Goal: Transaction & Acquisition: Purchase product/service

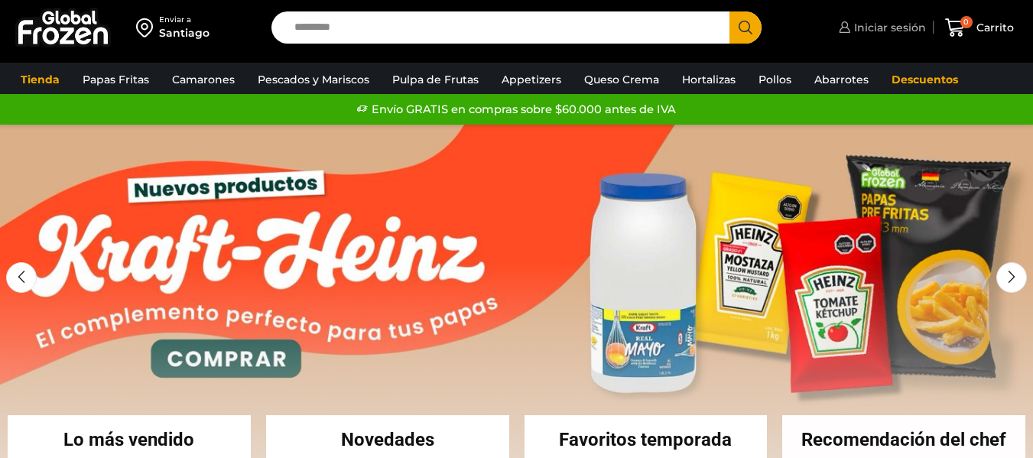
click at [889, 28] on span "Iniciar sesión" at bounding box center [888, 27] width 76 height 15
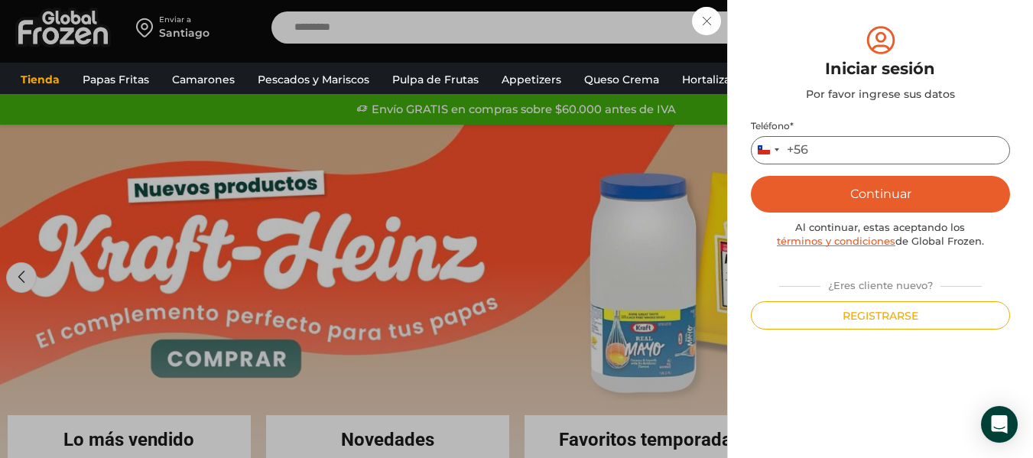
click at [841, 139] on input "Teléfono *" at bounding box center [880, 150] width 259 height 28
type input "*********"
click at [857, 198] on button "Continuar" at bounding box center [880, 194] width 259 height 37
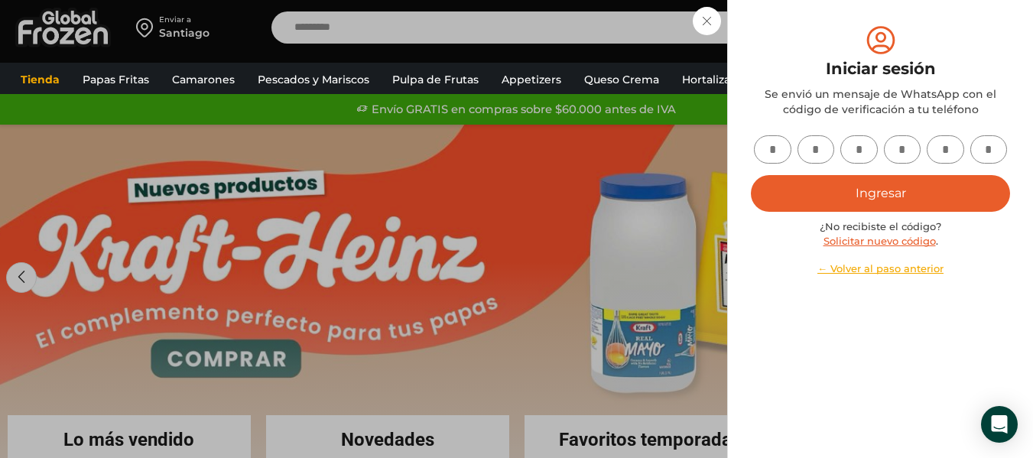
click at [767, 143] on input "text" at bounding box center [772, 149] width 37 height 28
type input "*"
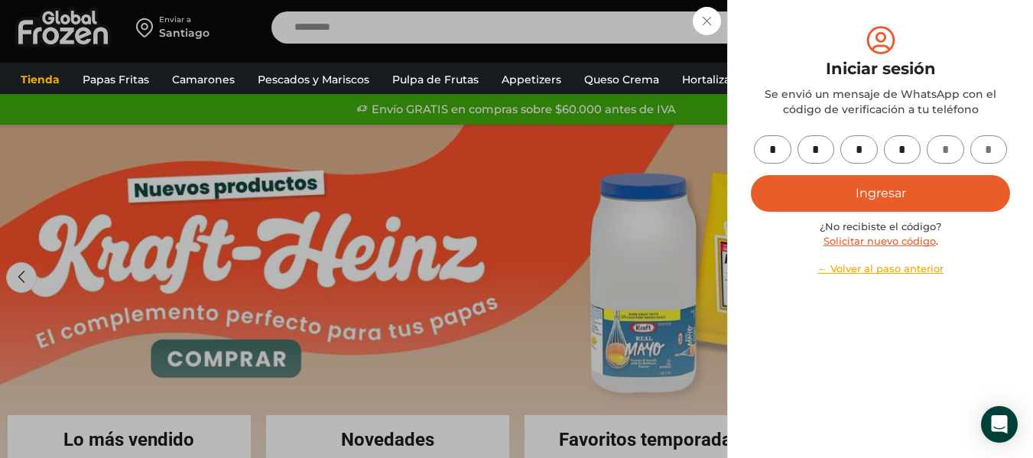
type input "*"
click at [880, 187] on button "Ingresar" at bounding box center [880, 193] width 259 height 37
click at [882, 187] on button "Ingresar" at bounding box center [880, 193] width 259 height 37
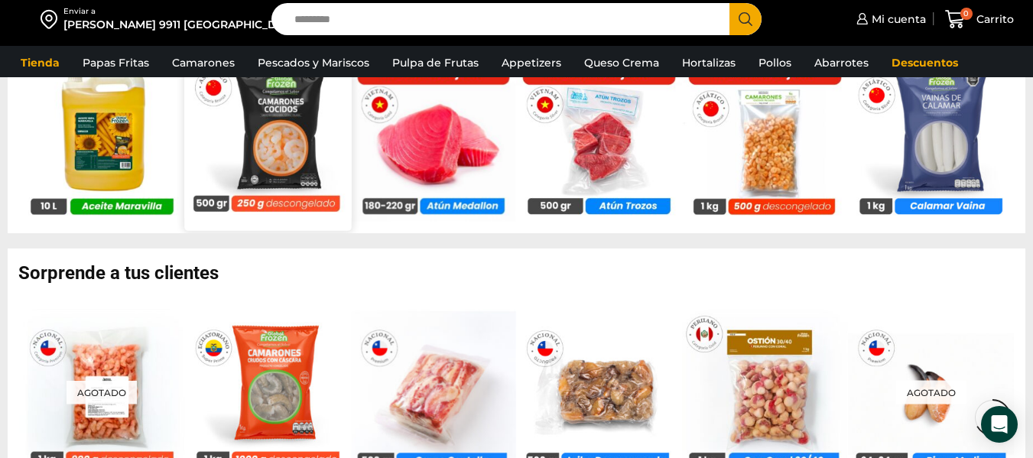
scroll to position [1147, 0]
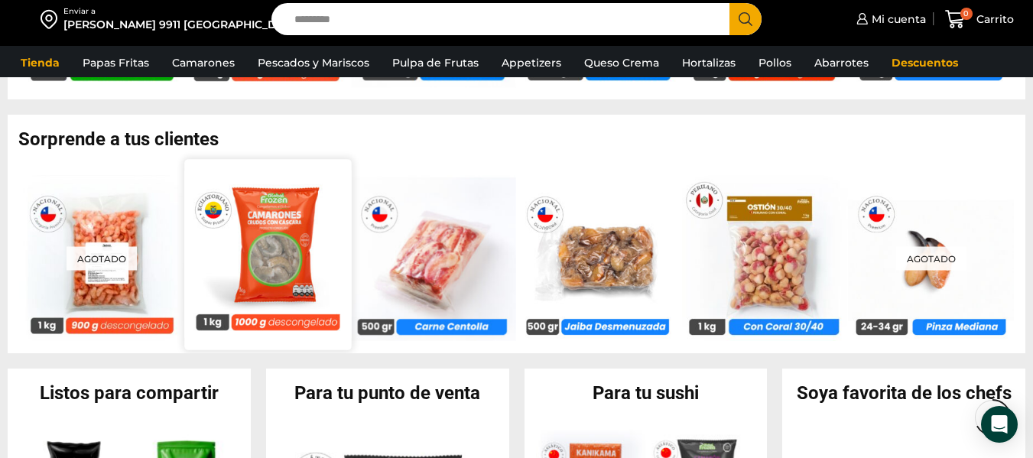
click at [239, 226] on img at bounding box center [267, 254] width 167 height 167
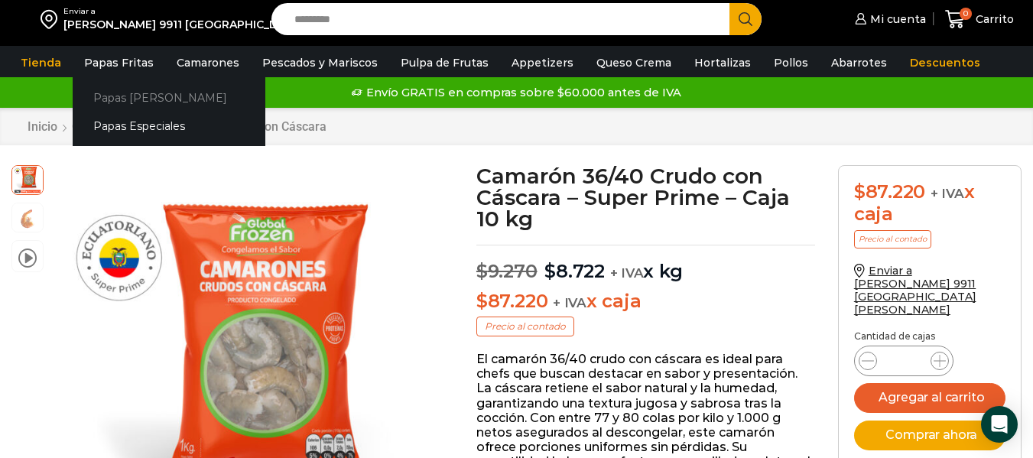
click at [128, 93] on link "Papas [PERSON_NAME]" at bounding box center [169, 97] width 193 height 28
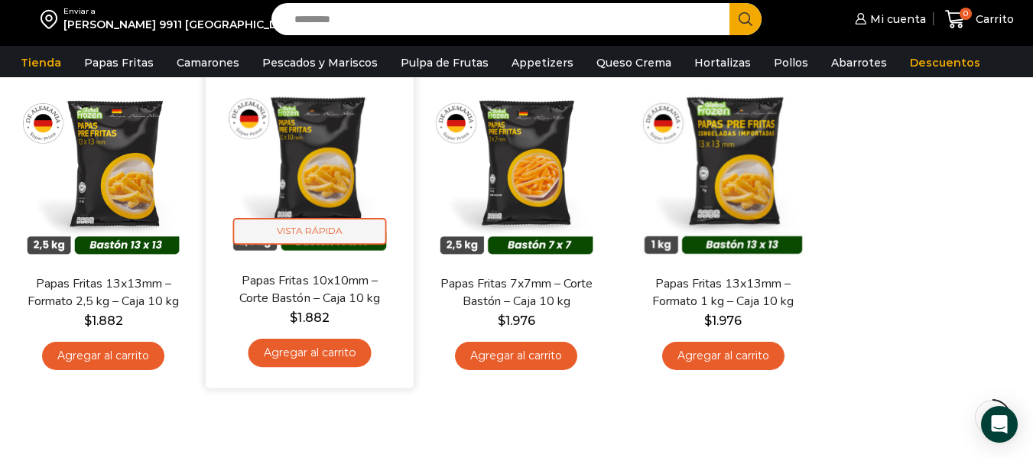
scroll to position [153, 0]
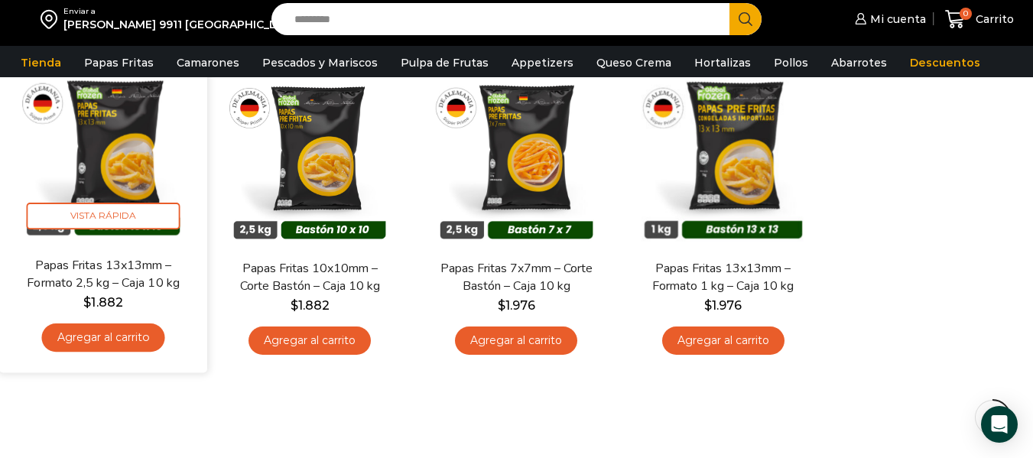
click at [91, 347] on link "Agregar al carrito" at bounding box center [103, 338] width 123 height 28
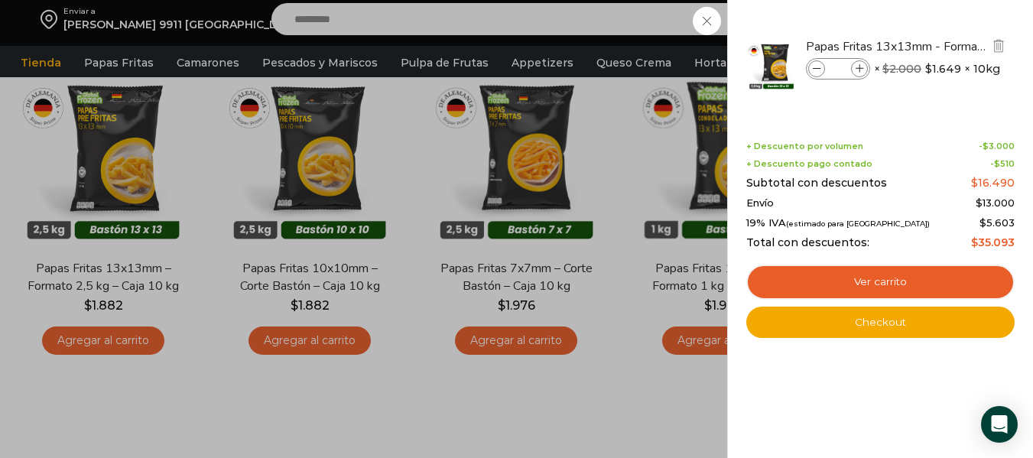
click at [855, 62] on span at bounding box center [859, 68] width 17 height 17
type input "*"
click at [856, 69] on icon at bounding box center [860, 69] width 8 height 8
type input "*"
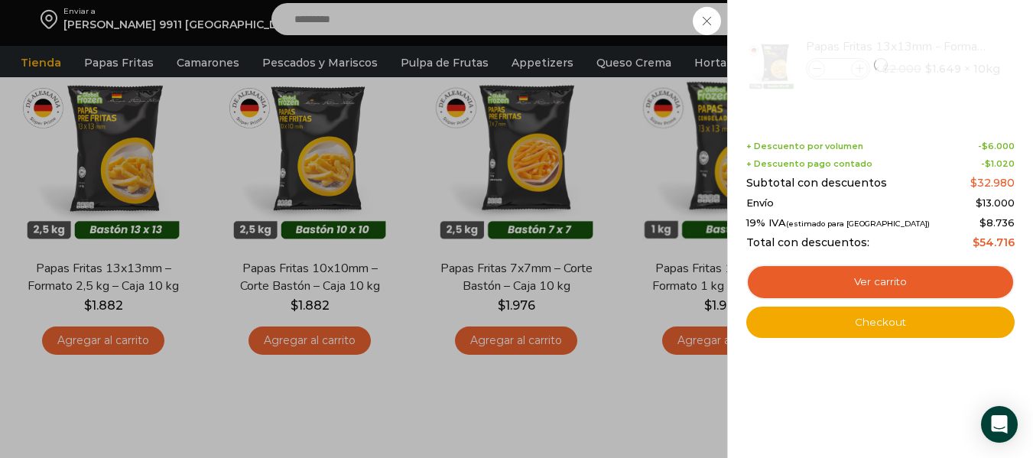
click at [942, 37] on div "2 Carrito 2 2 Shopping Cart *" at bounding box center [980, 20] width 76 height 36
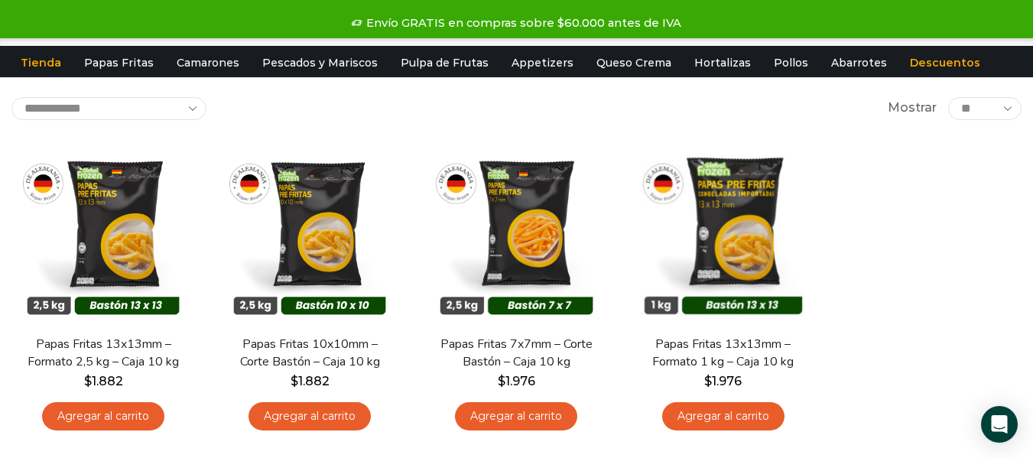
scroll to position [0, 0]
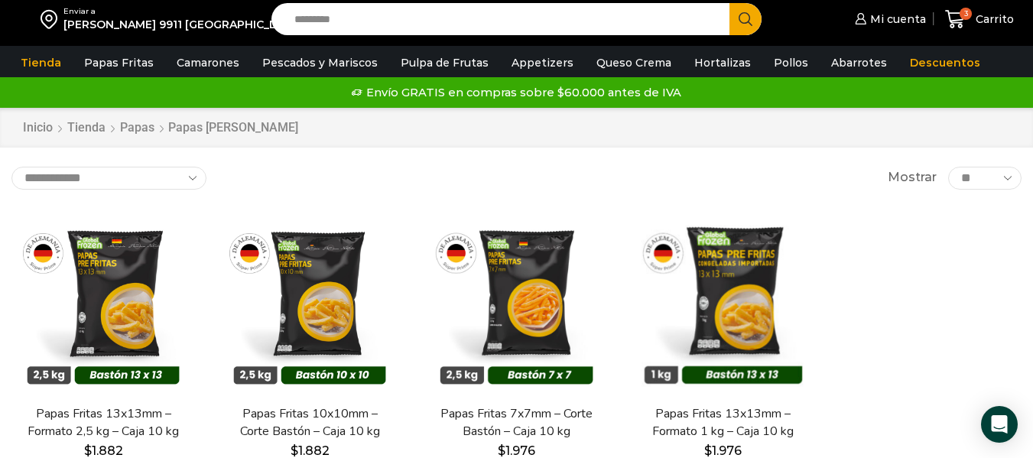
click at [510, 19] on input "Search input" at bounding box center [504, 19] width 435 height 32
type input "******"
click at [730, 3] on button "Search" at bounding box center [746, 19] width 32 height 32
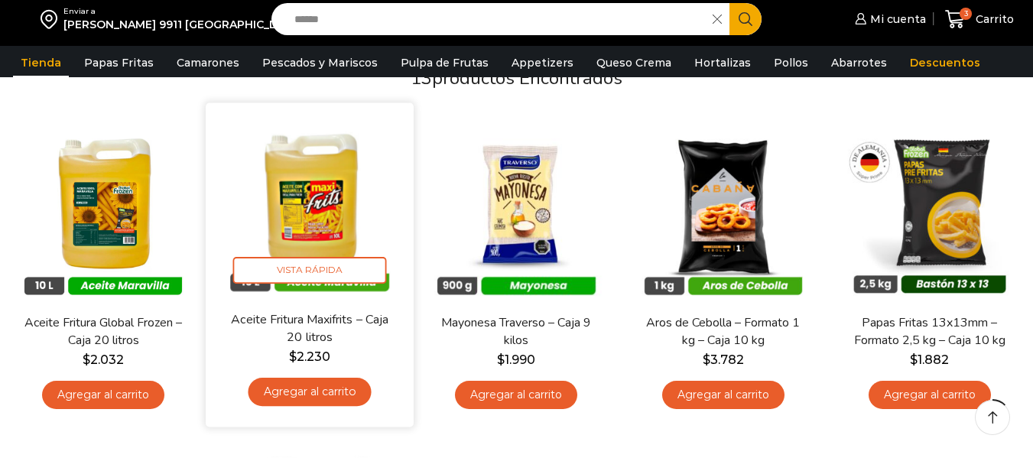
scroll to position [153, 0]
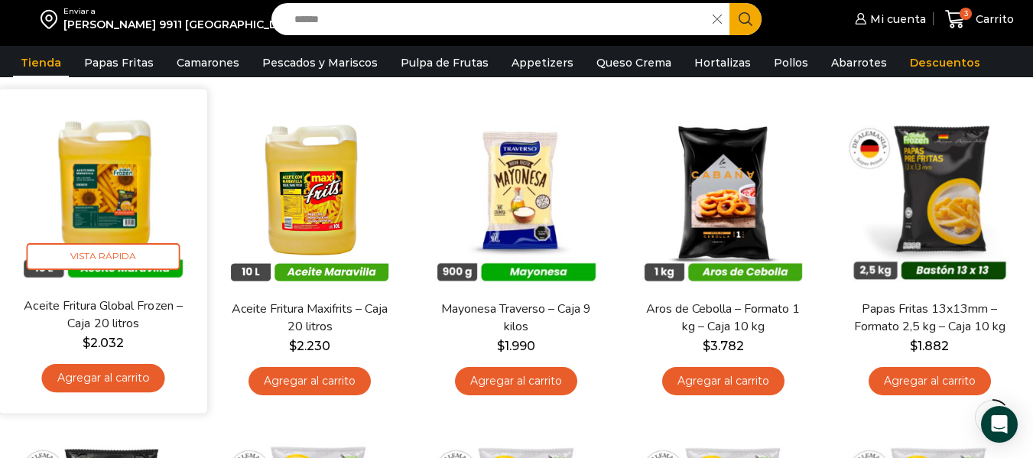
click at [90, 373] on link "Agregar al carrito" at bounding box center [103, 378] width 123 height 28
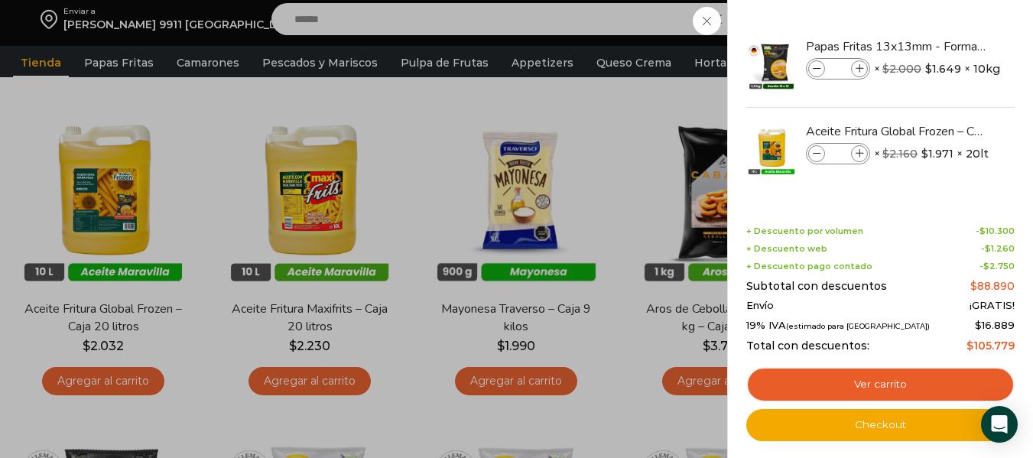
click at [942, 37] on div "4 Carrito 4 4 Shopping Cart *" at bounding box center [980, 20] width 76 height 36
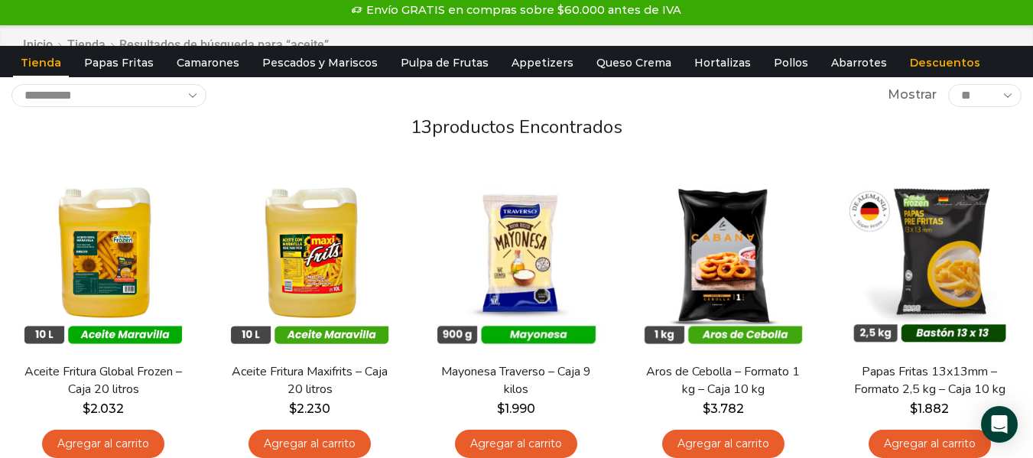
scroll to position [0, 0]
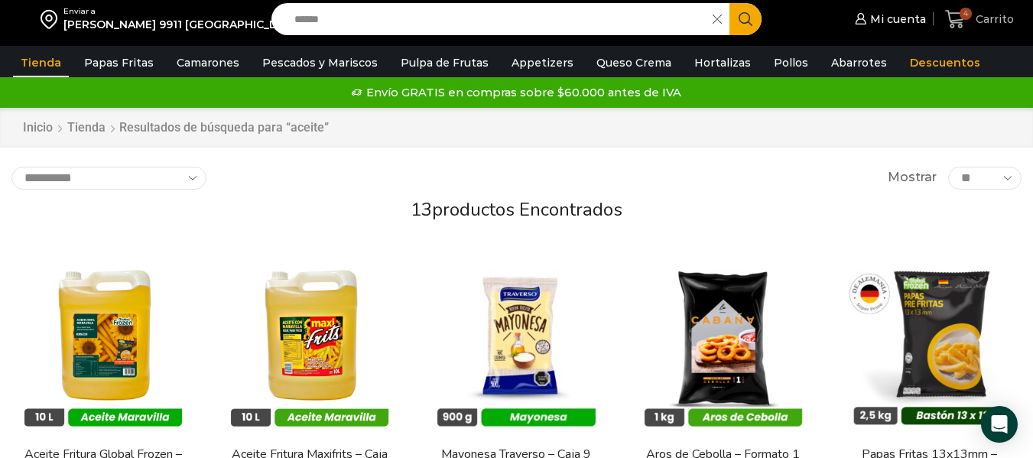
click at [966, 18] on span "4" at bounding box center [966, 14] width 12 height 12
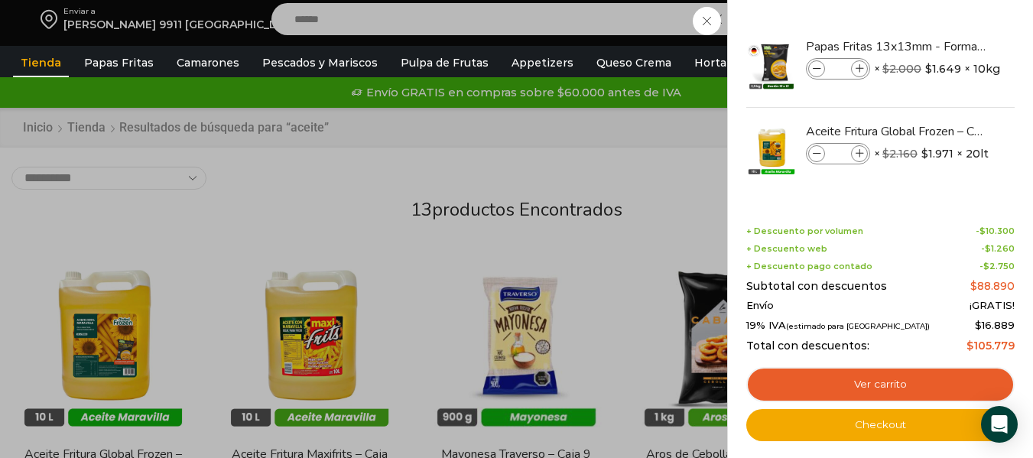
click at [942, 26] on div "4 Carrito 4 4 Shopping Cart *" at bounding box center [980, 20] width 76 height 36
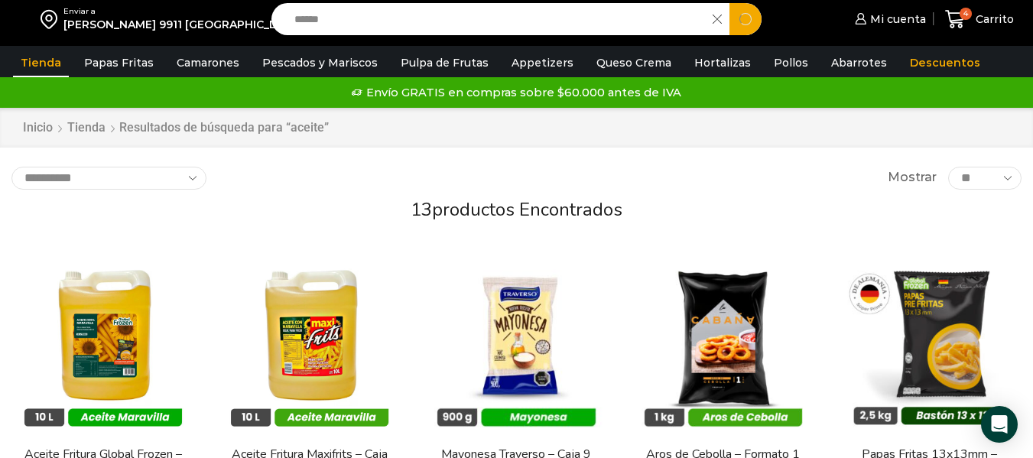
drag, startPoint x: 538, startPoint y: 16, endPoint x: 68, endPoint y: 24, distance: 470.4
click at [68, 24] on div "Enviar a Jacinto Benavente 9911 San Ramón Search input ****** Search Mi cuenta" at bounding box center [517, 19] width 1026 height 38
type input "*********"
click at [730, 3] on button "Search" at bounding box center [746, 19] width 32 height 32
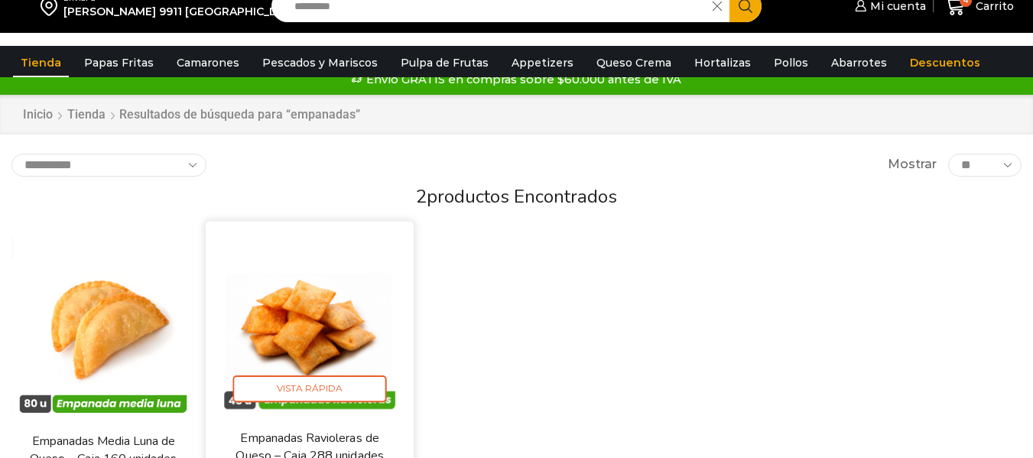
scroll to position [229, 0]
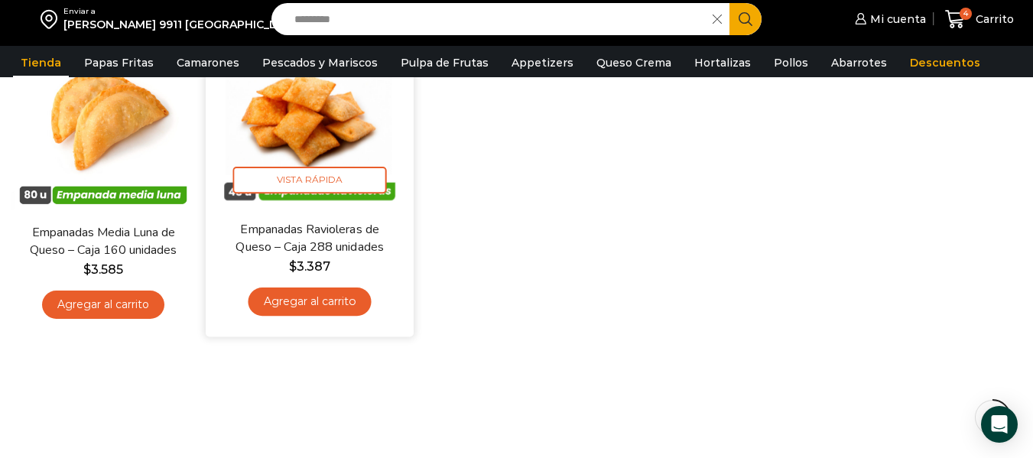
click at [334, 310] on link "Agregar al carrito" at bounding box center [310, 302] width 123 height 28
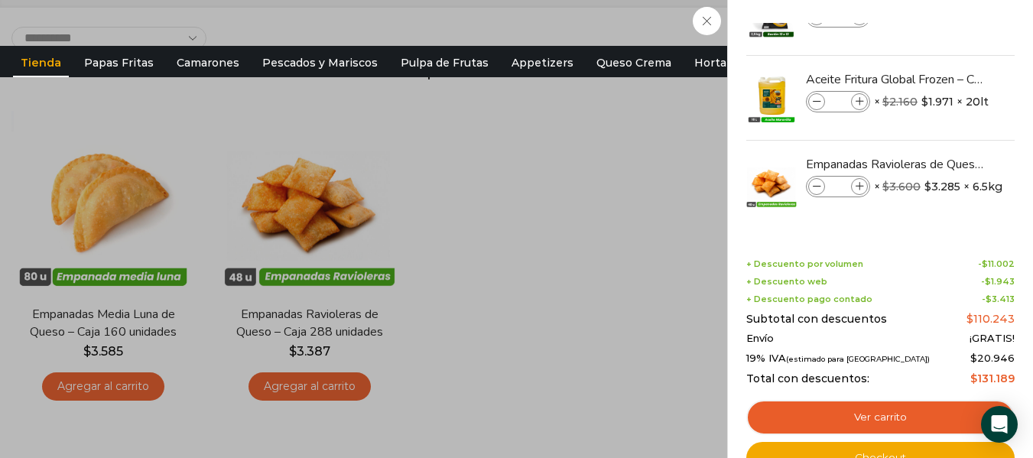
scroll to position [153, 0]
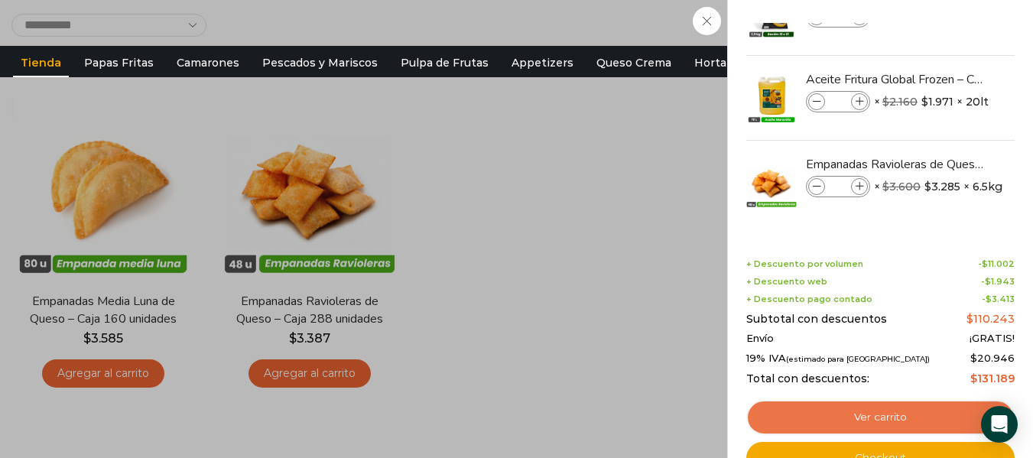
click at [917, 412] on link "Ver carrito" at bounding box center [880, 417] width 268 height 35
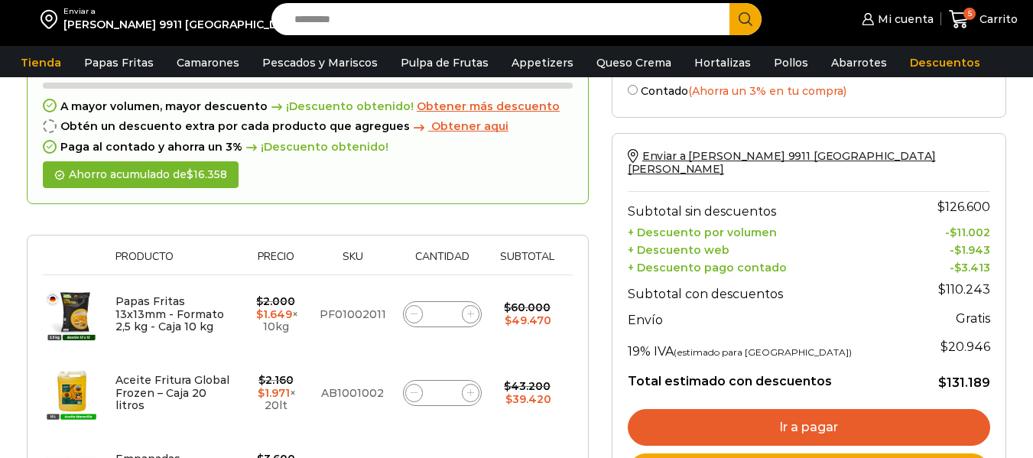
scroll to position [76, 0]
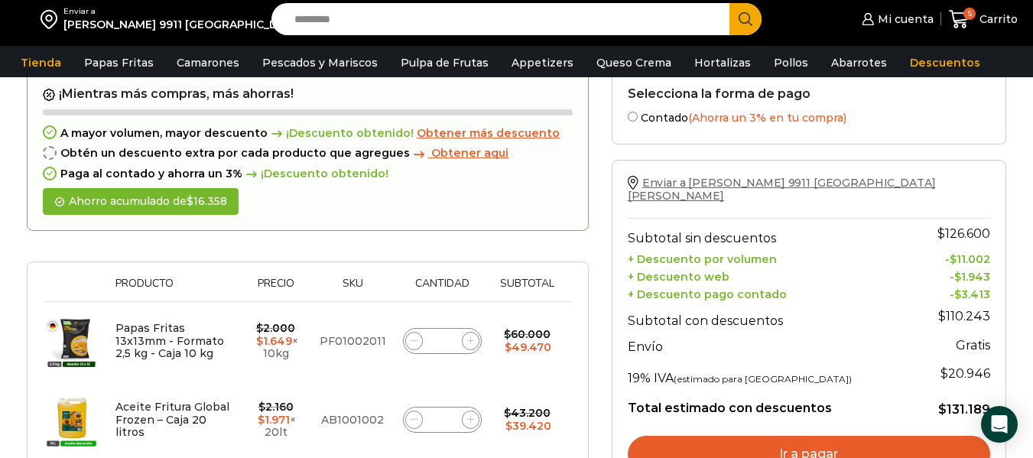
click at [763, 187] on span "Enviar a Jacinto Benavente 9911 San Ramón" at bounding box center [782, 189] width 308 height 27
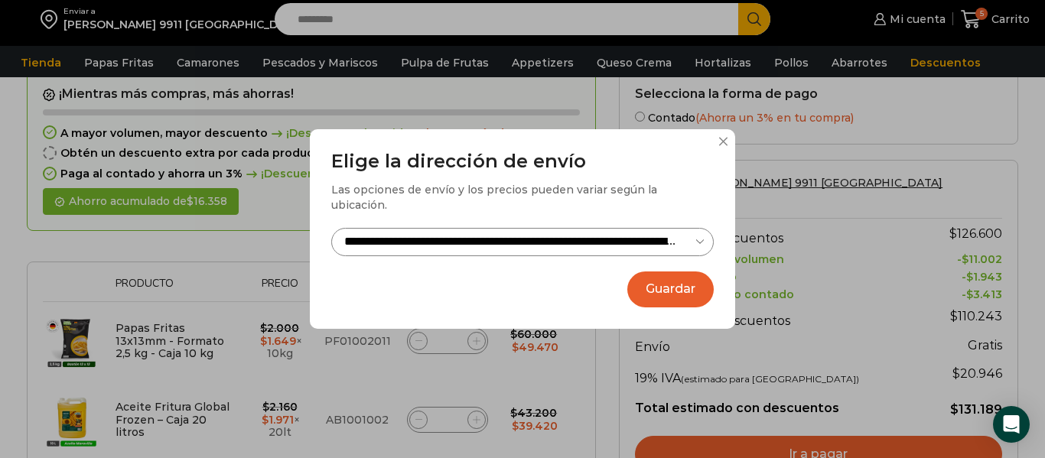
click at [694, 241] on select "**********" at bounding box center [522, 242] width 382 height 28
select select "**********"
click at [331, 228] on select "**********" at bounding box center [522, 242] width 382 height 28
click at [661, 276] on button "Guardar" at bounding box center [670, 290] width 86 height 36
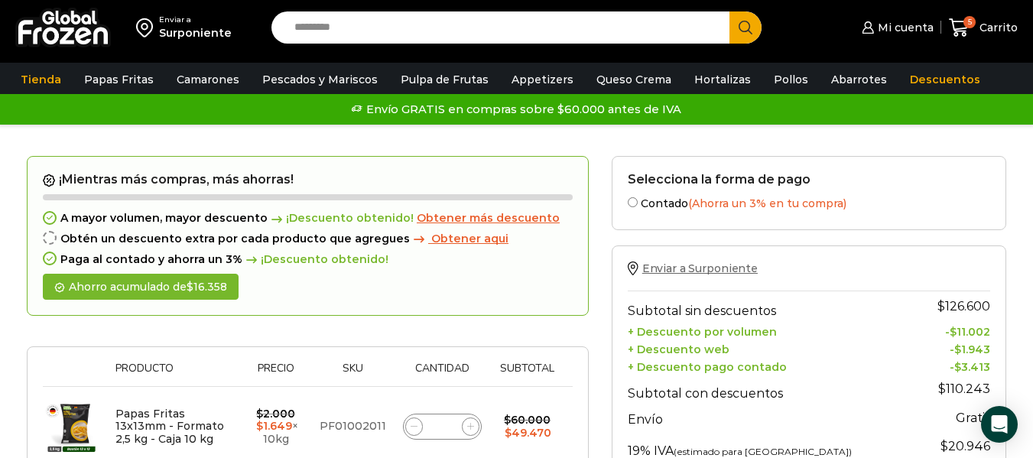
click at [707, 272] on span "Enviar a Surponiente" at bounding box center [699, 269] width 115 height 14
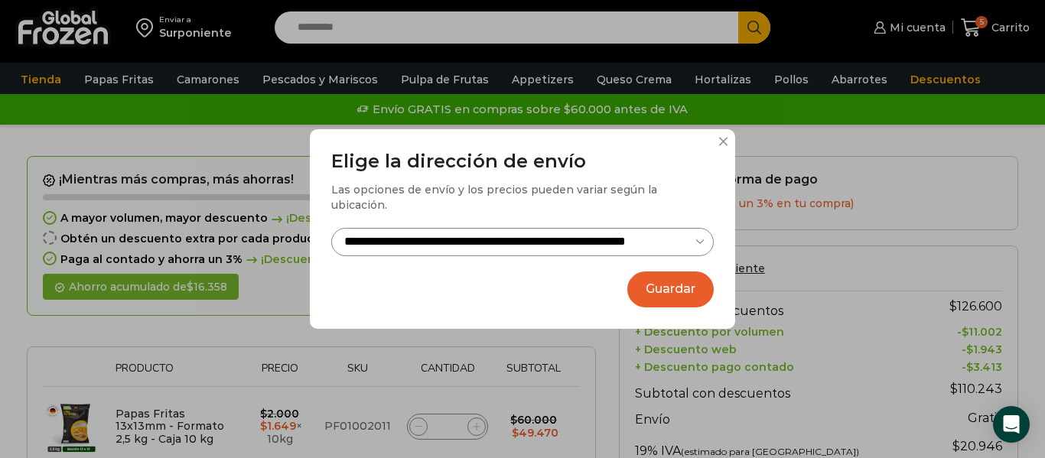
click at [698, 236] on select "**********" at bounding box center [522, 242] width 382 height 28
click at [331, 228] on select "**********" at bounding box center [522, 242] width 382 height 28
click at [670, 288] on button "Guardar" at bounding box center [670, 290] width 86 height 36
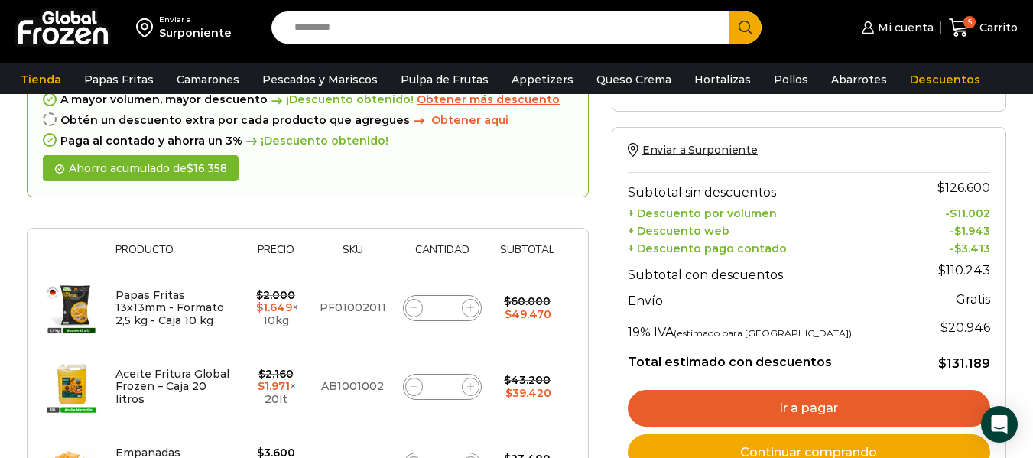
scroll to position [153, 0]
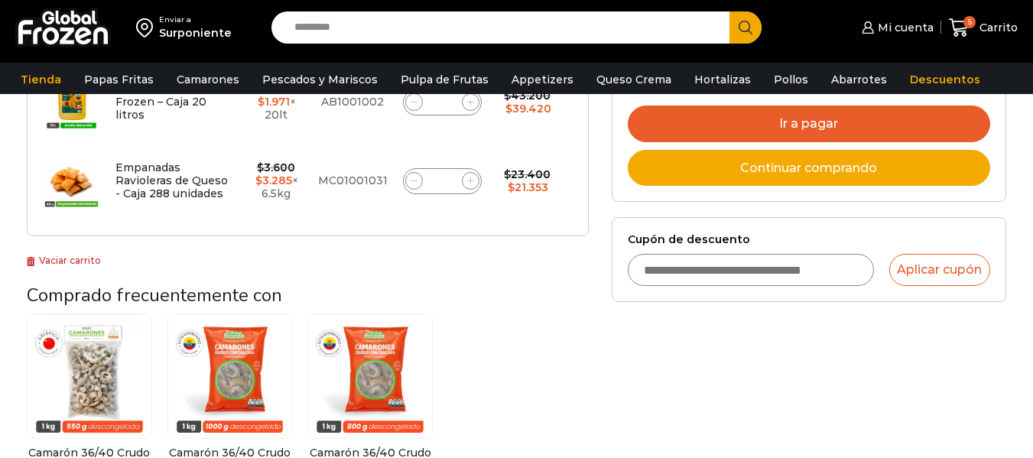
scroll to position [431, 0]
